Goal: Information Seeking & Learning: Learn about a topic

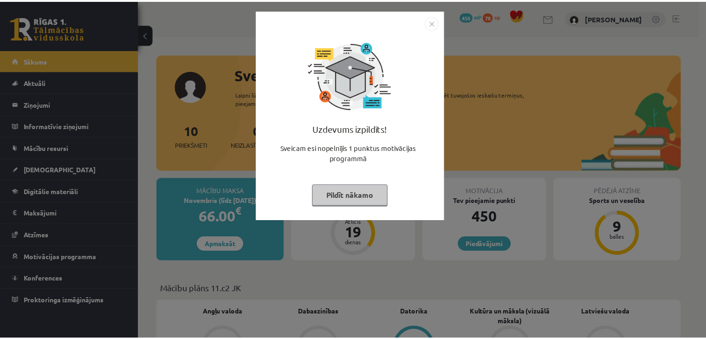
scroll to position [46, 0]
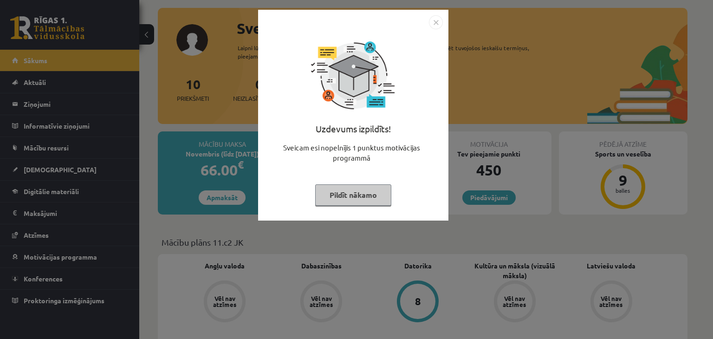
click at [343, 195] on button "Pildīt nākamo" at bounding box center [353, 194] width 76 height 21
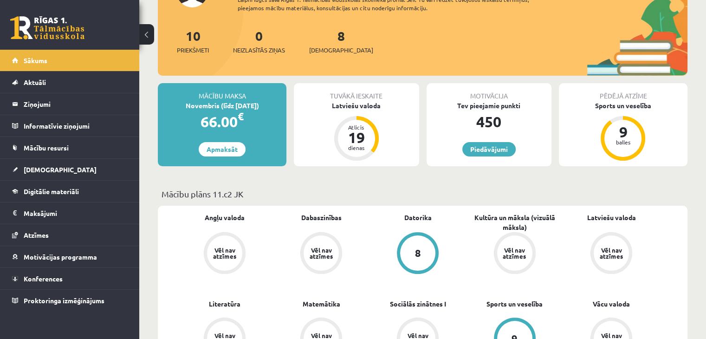
scroll to position [232, 0]
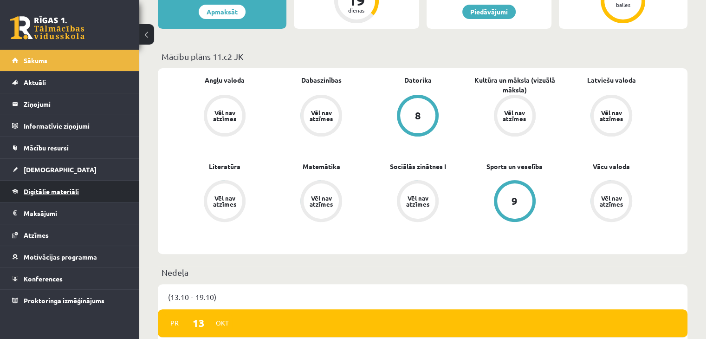
click at [93, 193] on link "Digitālie materiāli" at bounding box center [70, 190] width 116 height 21
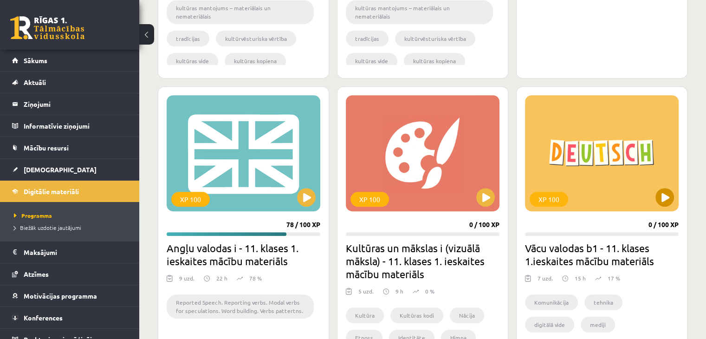
scroll to position [510, 0]
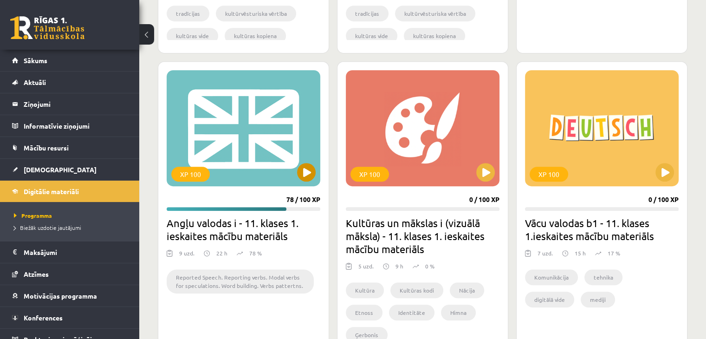
click at [253, 125] on div "XP 100" at bounding box center [244, 128] width 154 height 116
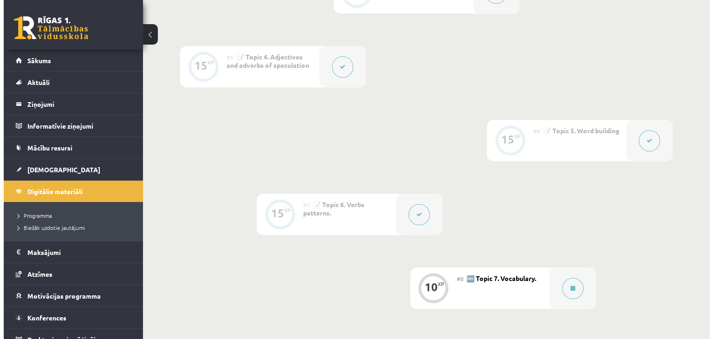
scroll to position [649, 0]
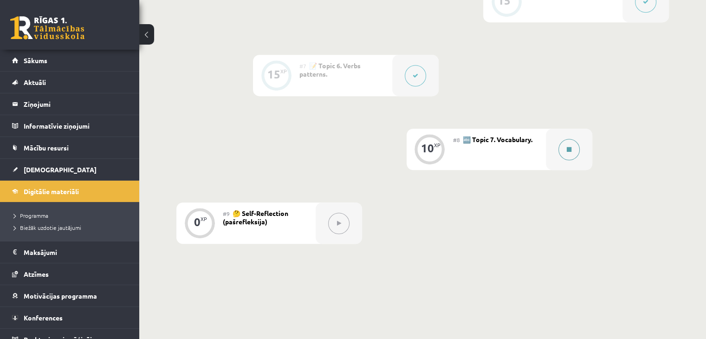
click at [571, 160] on button at bounding box center [568, 149] width 21 height 21
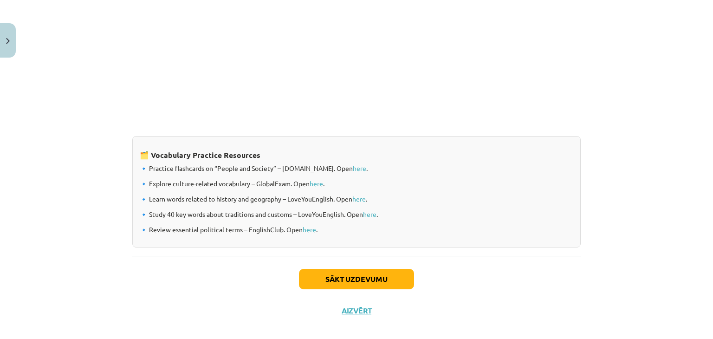
scroll to position [756, 0]
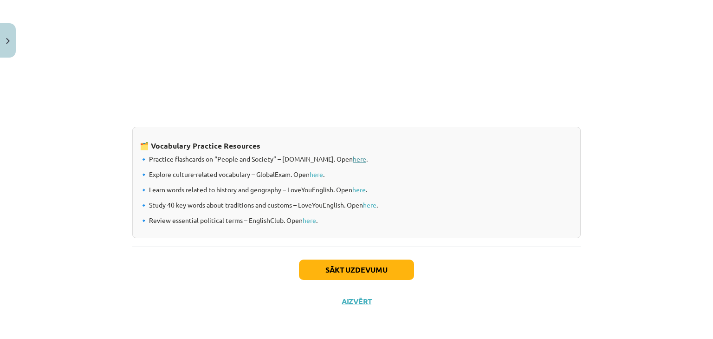
click at [354, 159] on link "here" at bounding box center [359, 158] width 13 height 8
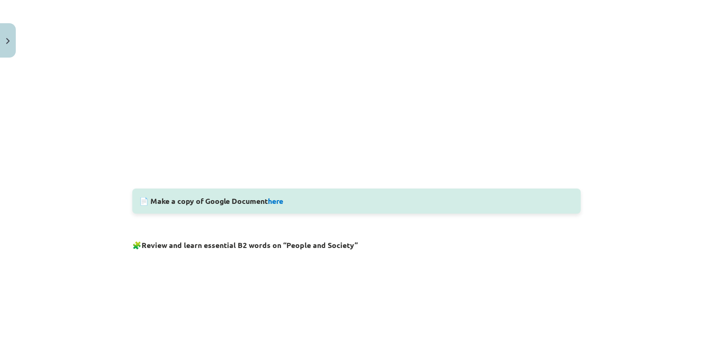
scroll to position [292, 0]
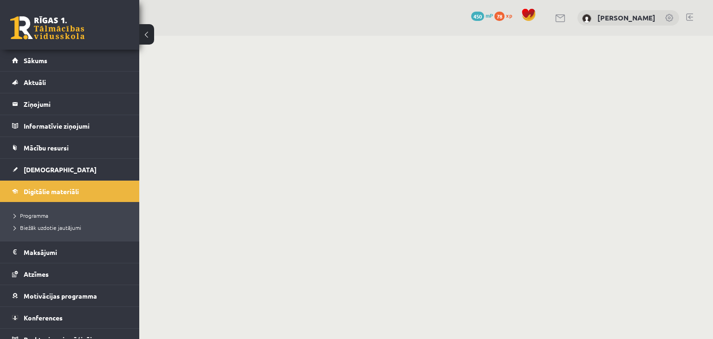
scroll to position [670, 0]
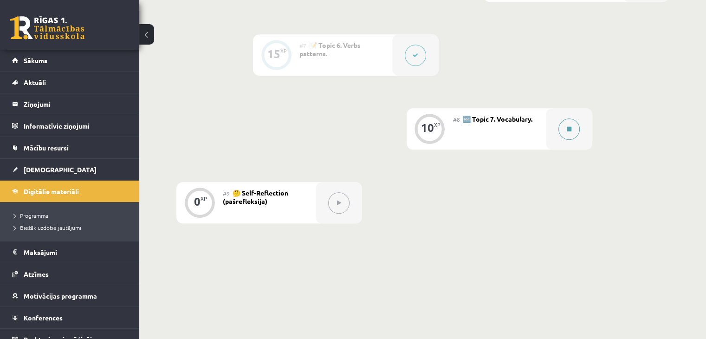
click at [565, 140] on button at bounding box center [568, 128] width 21 height 21
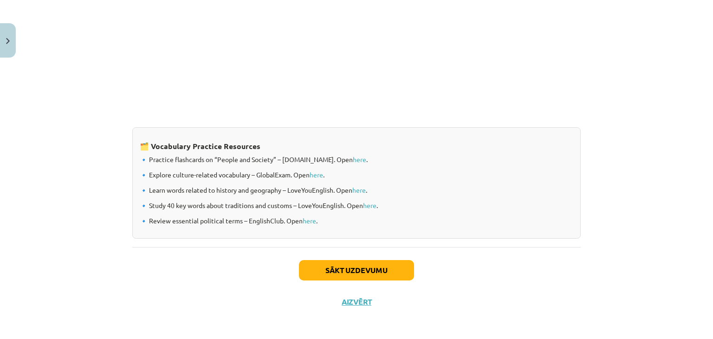
scroll to position [756, 0]
click at [311, 170] on link "here" at bounding box center [315, 174] width 13 height 8
click at [373, 205] on link "here" at bounding box center [369, 204] width 13 height 8
click at [383, 264] on button "Sākt uzdevumu" at bounding box center [356, 269] width 115 height 20
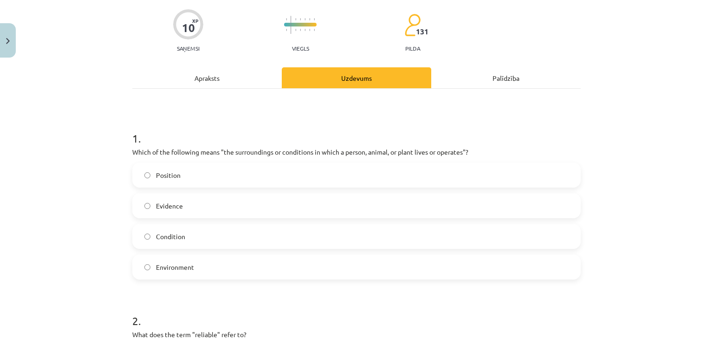
scroll to position [70, 0]
click at [175, 275] on label "Environment" at bounding box center [356, 266] width 446 height 23
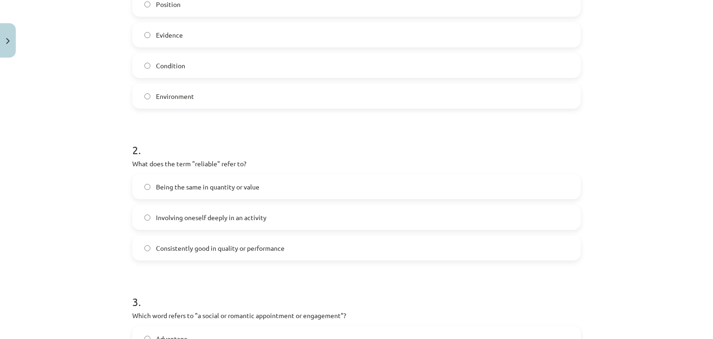
scroll to position [255, 0]
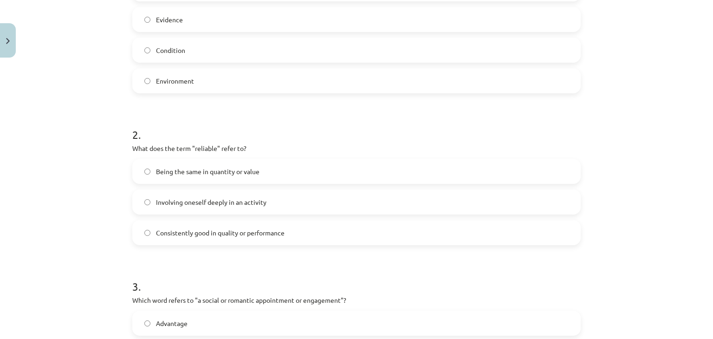
click at [259, 203] on span "Involving oneself deeply in an activity" at bounding box center [211, 202] width 110 height 10
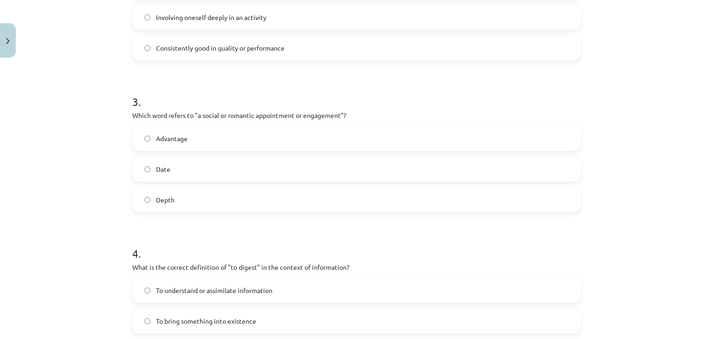
scroll to position [441, 0]
click at [148, 166] on label "Date" at bounding box center [356, 167] width 446 height 23
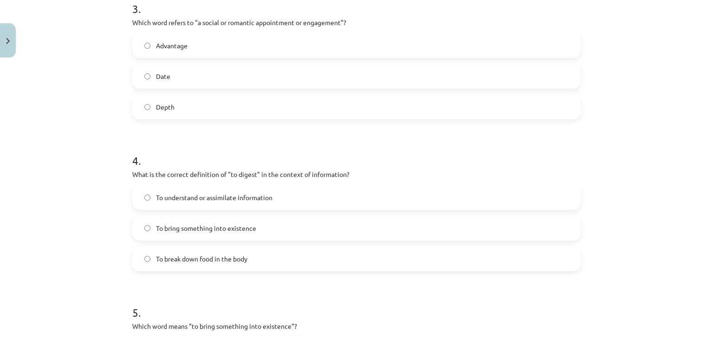
scroll to position [533, 0]
click at [156, 192] on span "To understand or assimilate information" at bounding box center [214, 197] width 116 height 10
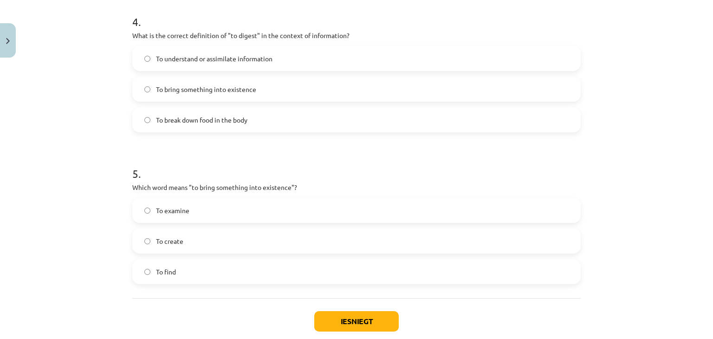
scroll to position [673, 0]
click at [191, 242] on label "To create" at bounding box center [356, 239] width 446 height 23
click at [358, 320] on button "Iesniegt" at bounding box center [356, 319] width 84 height 20
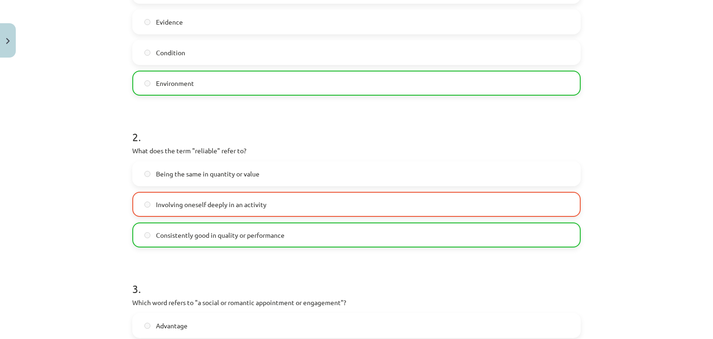
scroll to position [255, 0]
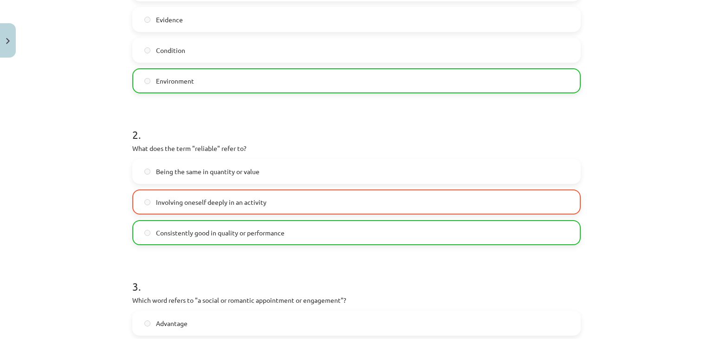
click at [205, 149] on p "What does the term "reliable" refer to?" at bounding box center [356, 148] width 448 height 10
copy p "reliable"
click at [392, 148] on p "What does the term "reliable" refer to?" at bounding box center [356, 148] width 448 height 10
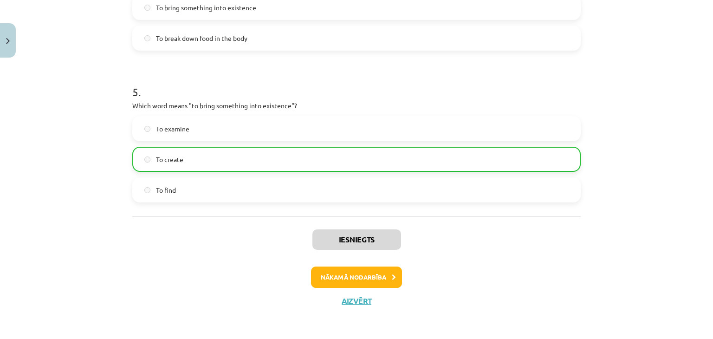
scroll to position [753, 0]
click at [379, 278] on button "Nākamā nodarbība" at bounding box center [356, 276] width 91 height 21
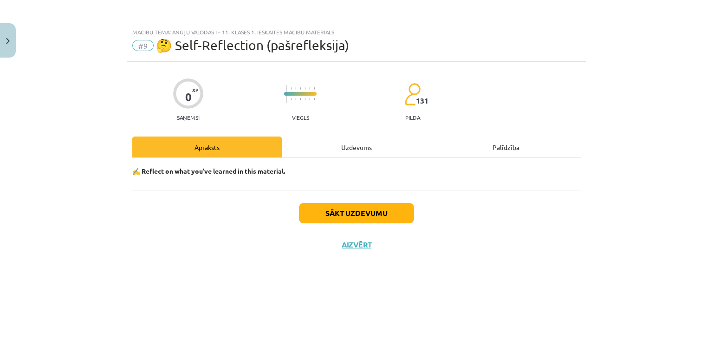
scroll to position [0, 0]
click at [361, 217] on button "Sākt uzdevumu" at bounding box center [356, 213] width 115 height 20
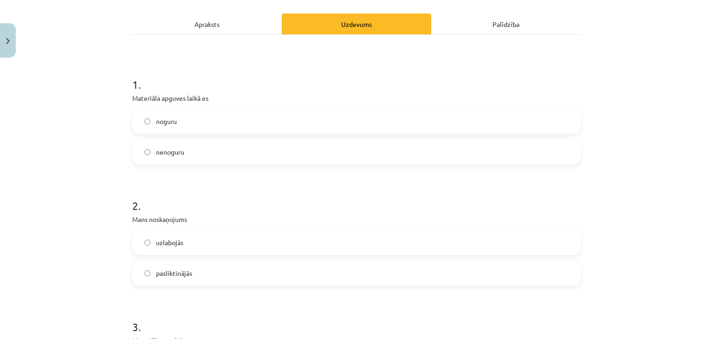
scroll to position [139, 0]
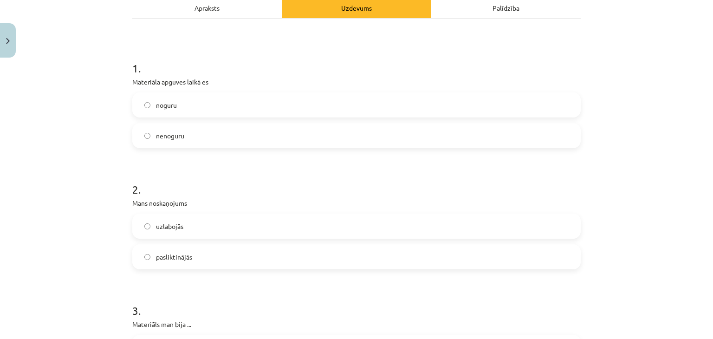
click at [165, 132] on span "nenoguru" at bounding box center [170, 136] width 28 height 10
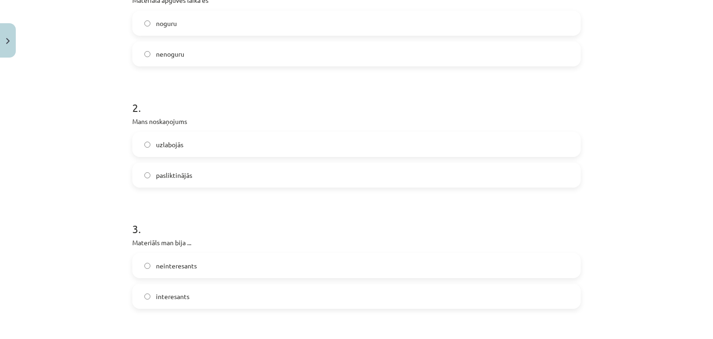
scroll to position [232, 0]
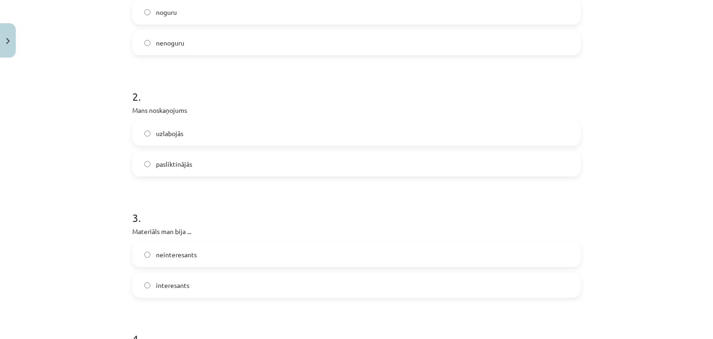
click at [164, 138] on label "uzlabojās" at bounding box center [356, 133] width 446 height 23
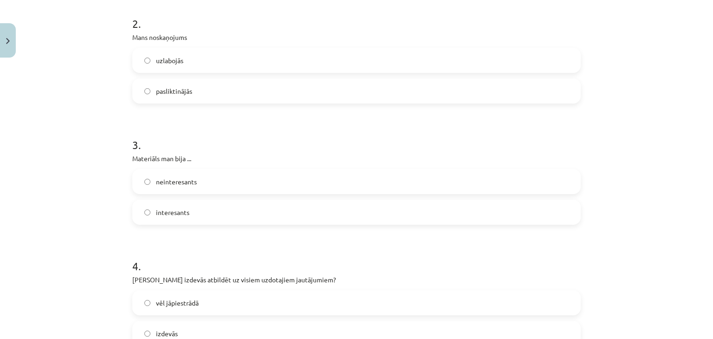
scroll to position [325, 0]
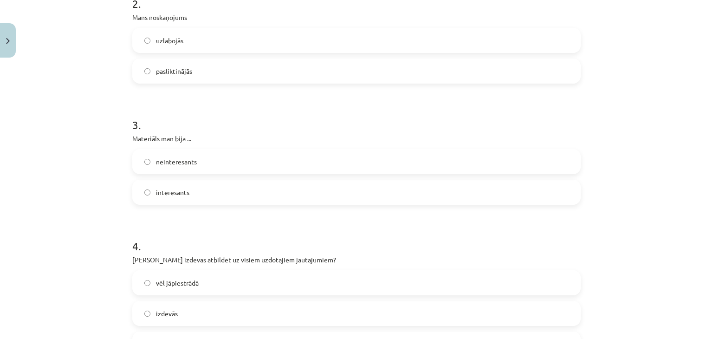
click at [156, 192] on span "interesants" at bounding box center [172, 192] width 33 height 10
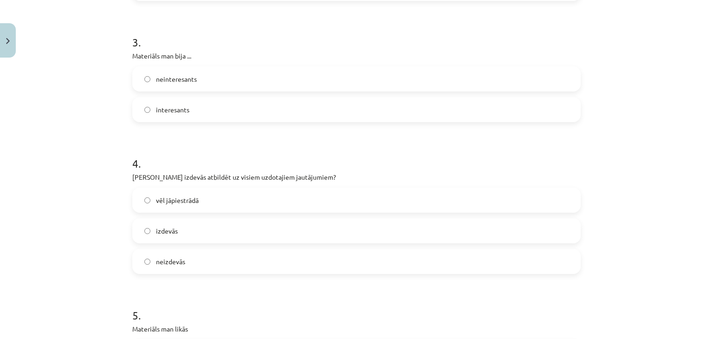
scroll to position [464, 0]
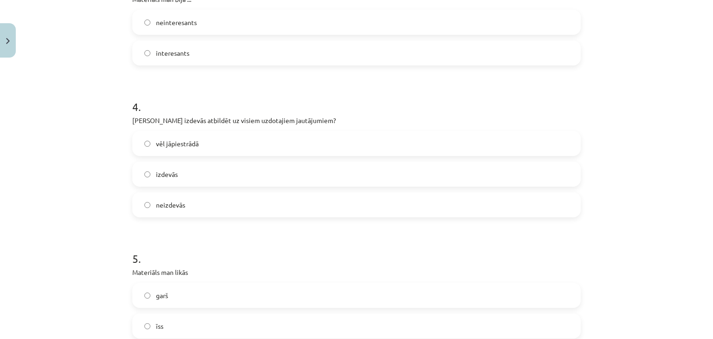
click at [172, 172] on span "izdevās" at bounding box center [167, 174] width 22 height 10
click at [145, 151] on label "vēl jāpiestrādā" at bounding box center [356, 143] width 446 height 23
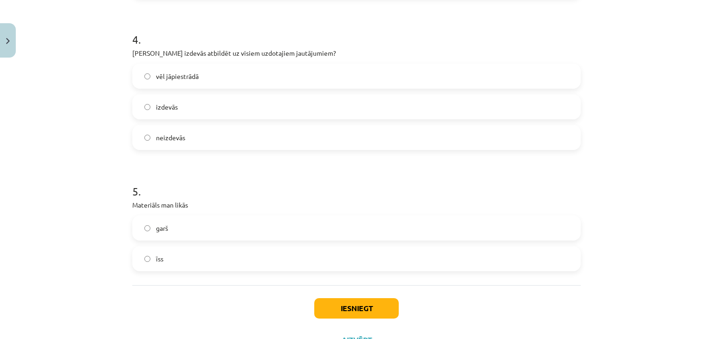
scroll to position [557, 0]
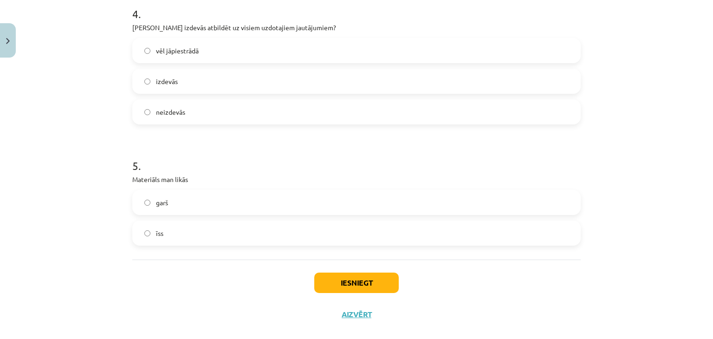
click at [160, 234] on label "īss" at bounding box center [356, 232] width 446 height 23
click at [341, 281] on button "Iesniegt" at bounding box center [356, 282] width 84 height 20
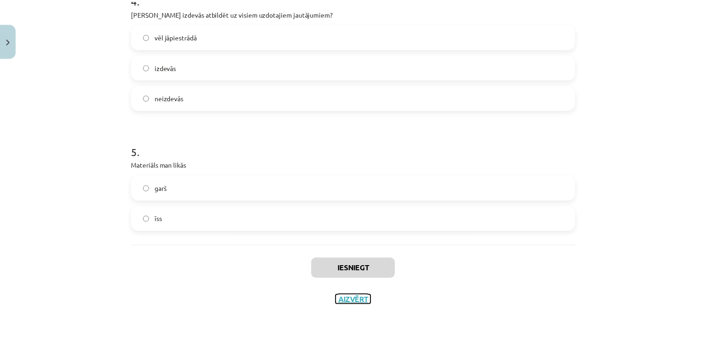
scroll to position [669, 0]
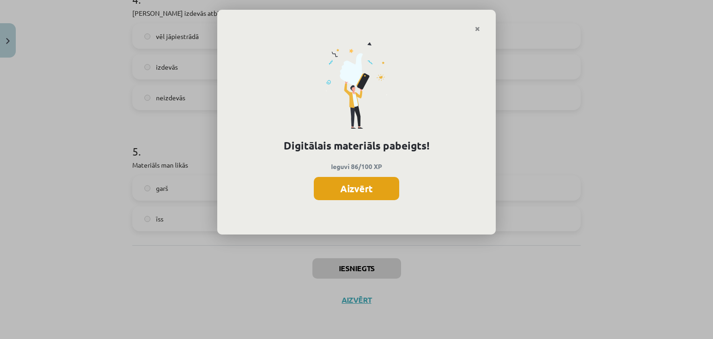
click at [367, 190] on button "Aizvērt" at bounding box center [356, 188] width 85 height 23
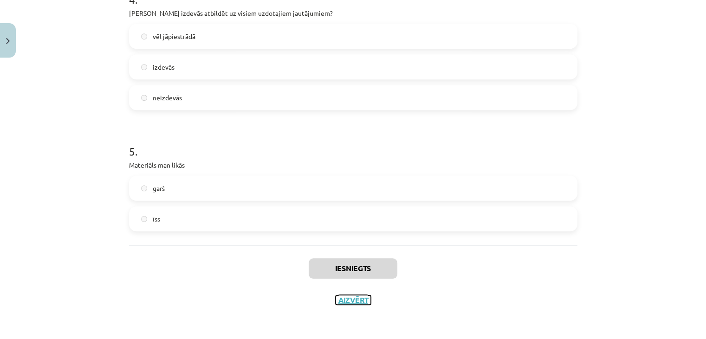
click at [344, 299] on button "Aizvērt" at bounding box center [352, 299] width 35 height 9
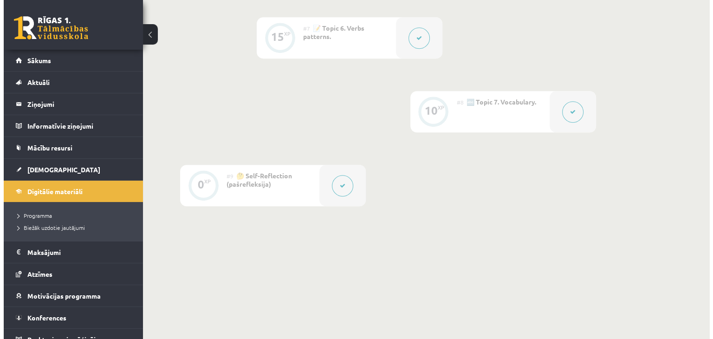
scroll to position [696, 0]
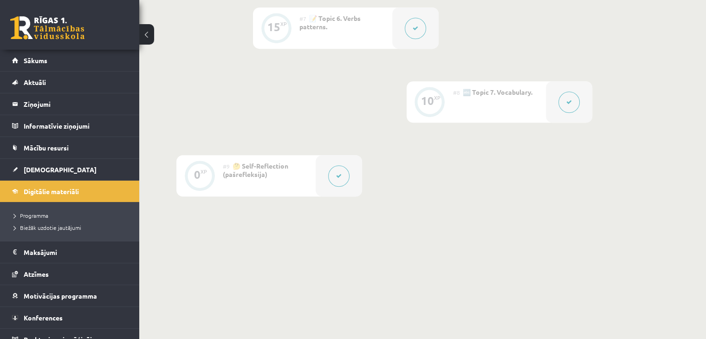
click at [571, 103] on button at bounding box center [568, 101] width 21 height 21
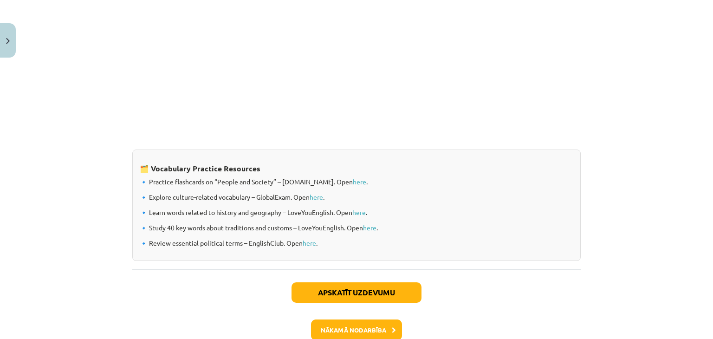
scroll to position [742, 0]
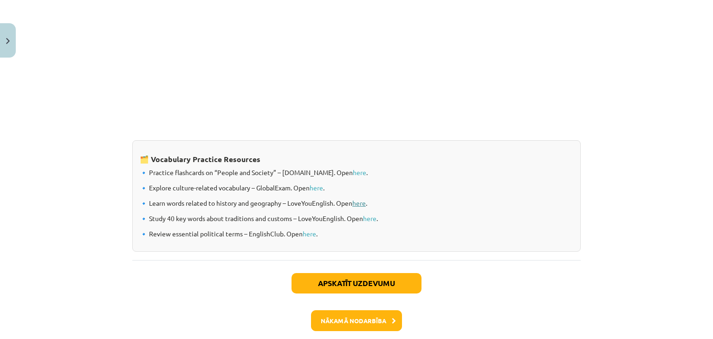
click at [354, 202] on link "here" at bounding box center [358, 203] width 13 height 8
click at [365, 218] on link "here" at bounding box center [369, 218] width 13 height 8
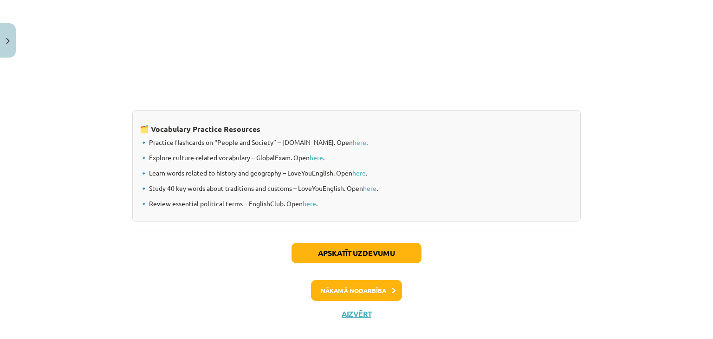
scroll to position [785, 0]
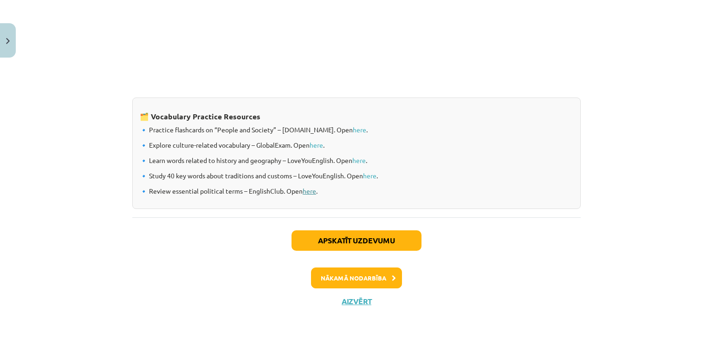
click at [303, 191] on link "here" at bounding box center [308, 190] width 13 height 8
